Goal: Navigation & Orientation: Find specific page/section

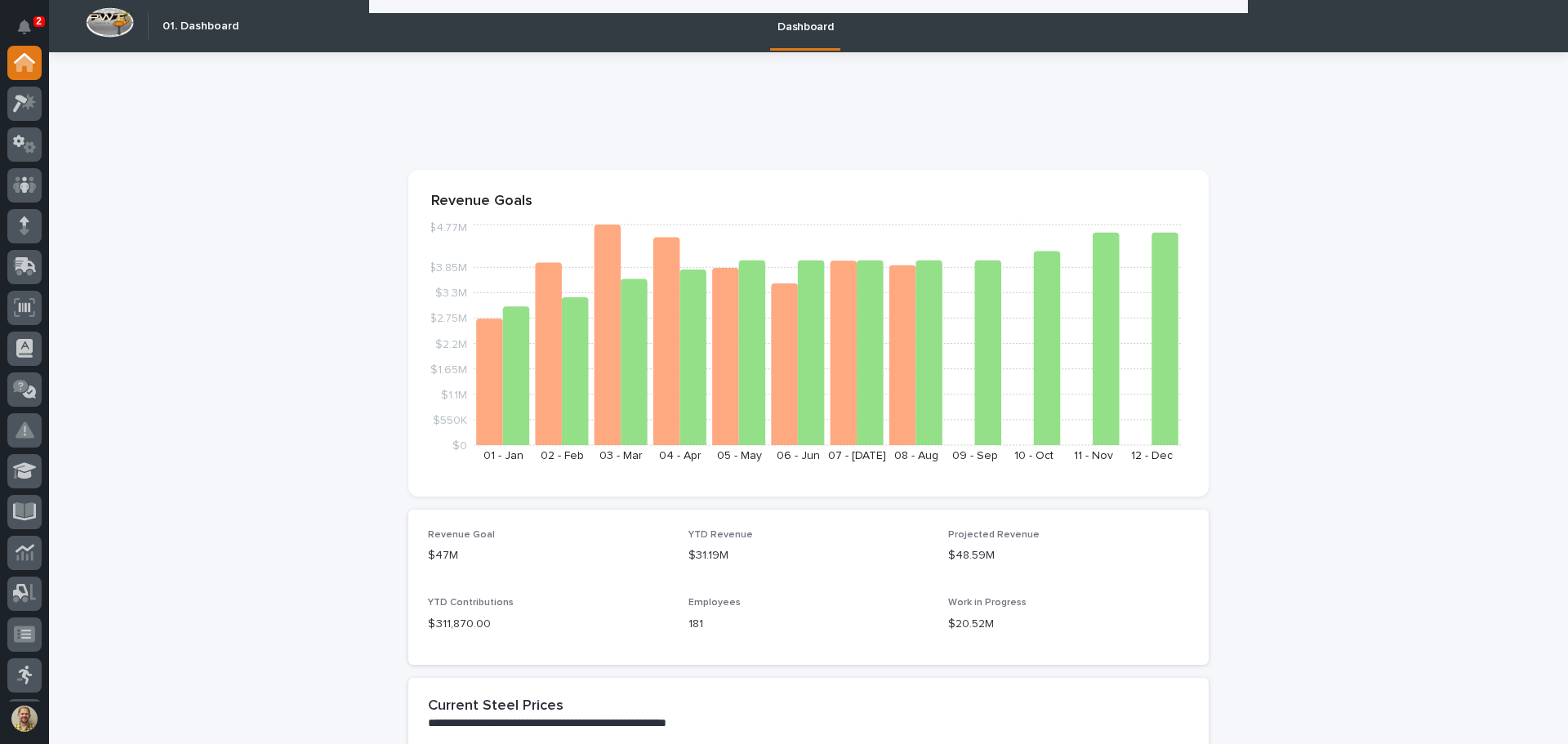
scroll to position [736, 0]
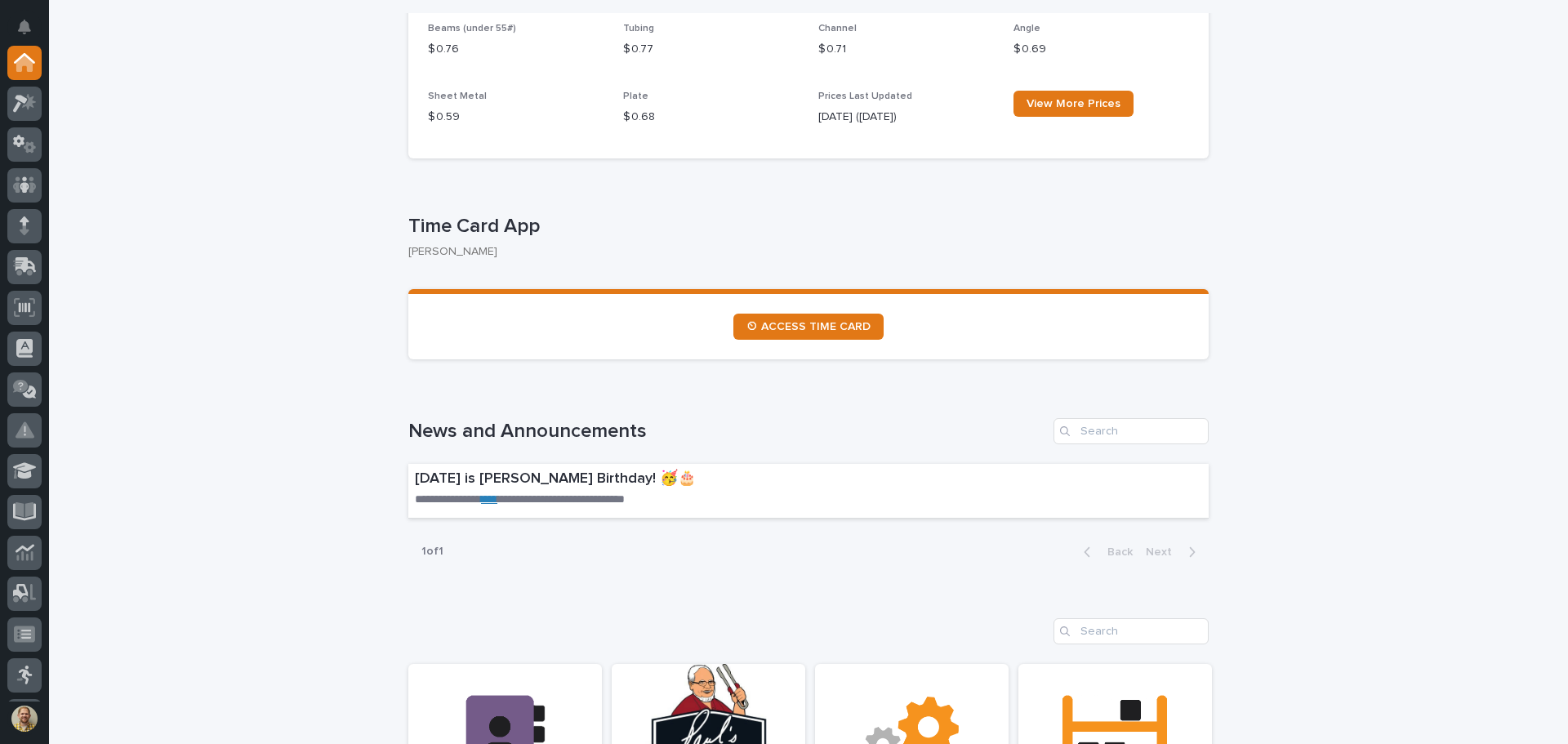
scroll to position [736, 0]
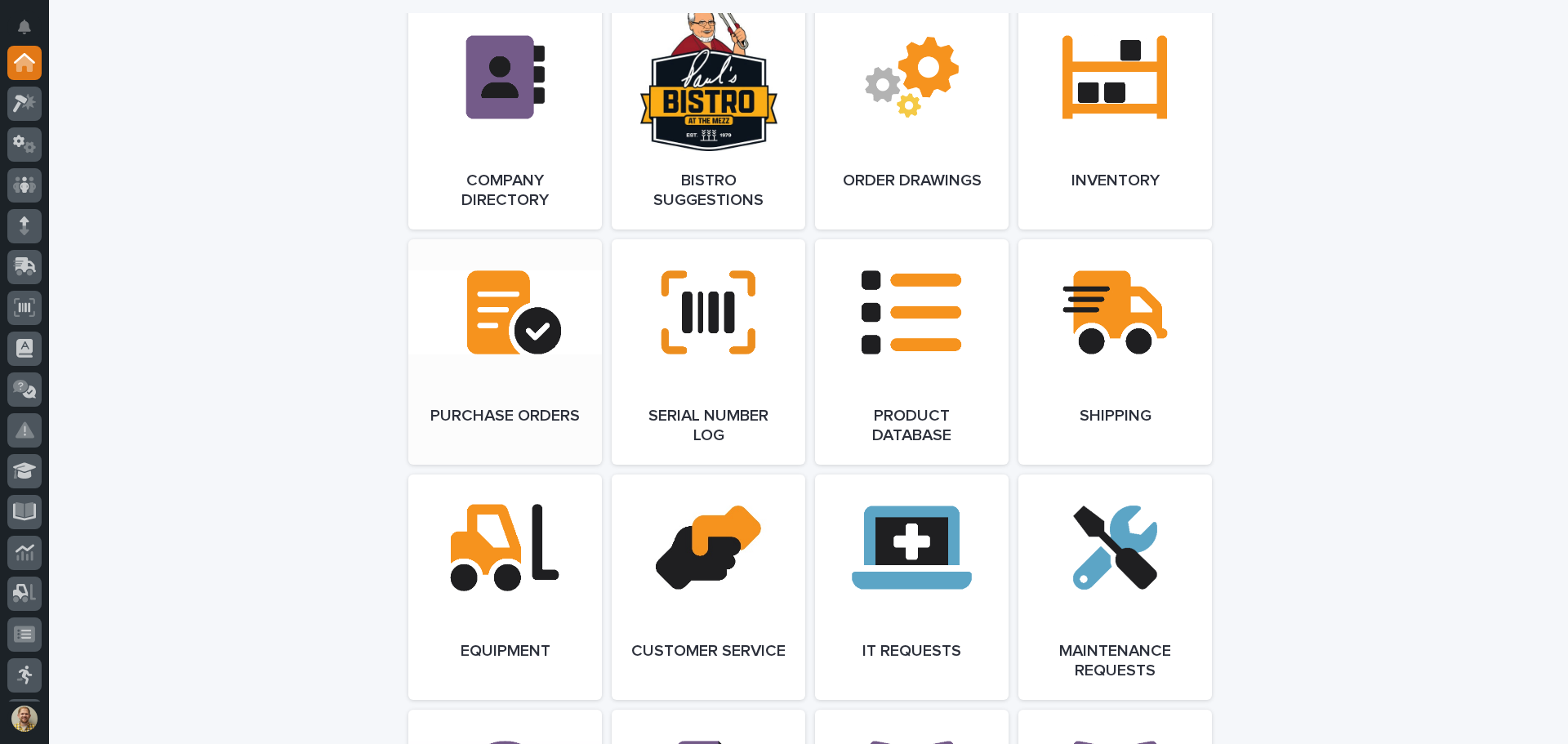
scroll to position [1880, 0]
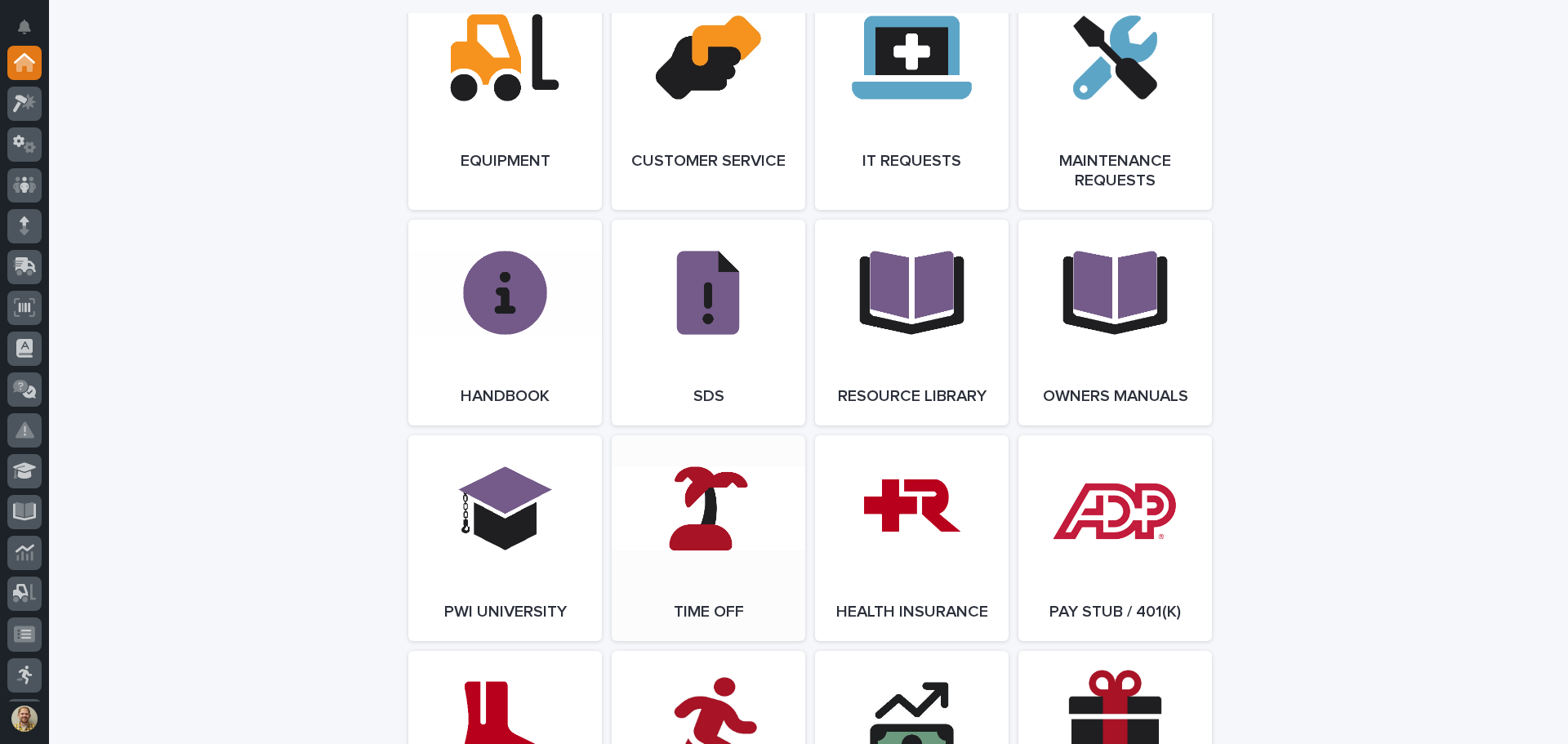
click at [758, 541] on link "Open Link" at bounding box center [708, 538] width 193 height 206
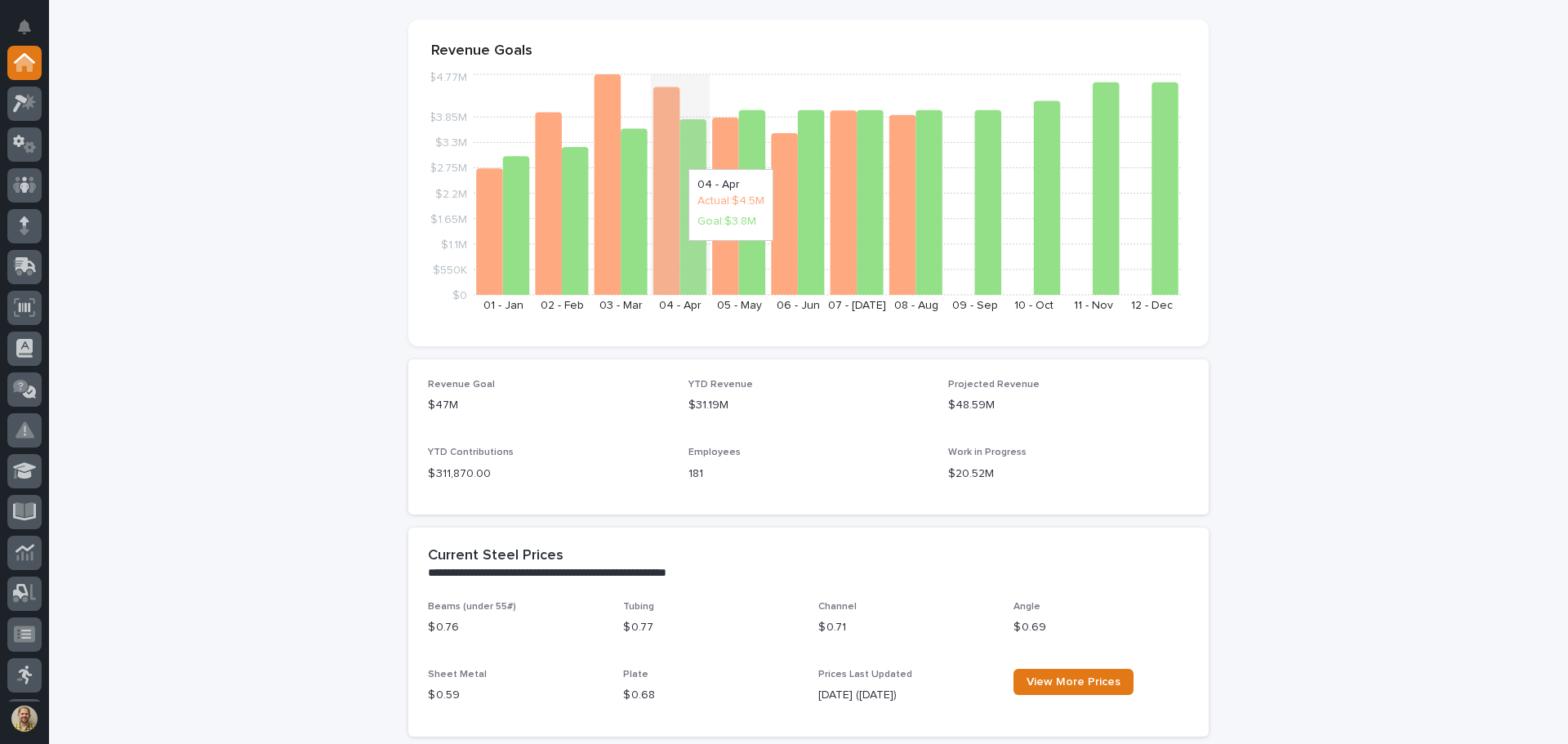
scroll to position [0, 0]
